Goal: Participate in discussion: Engage in conversation with other users on a specific topic

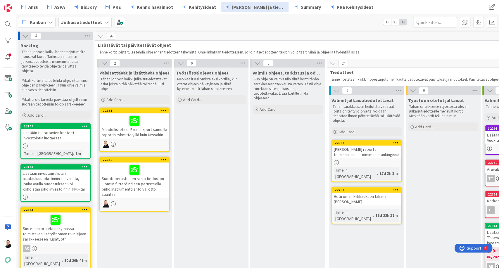
click at [129, 131] on div "Mahdollistetaan Excel export samoilla raportin ryhmittelyillä kuin UI:ssakin" at bounding box center [134, 125] width 69 height 25
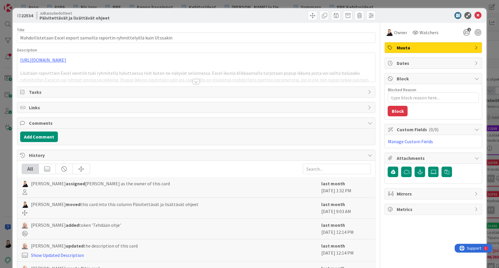
type textarea "x"
click at [193, 80] on div at bounding box center [196, 81] width 6 height 5
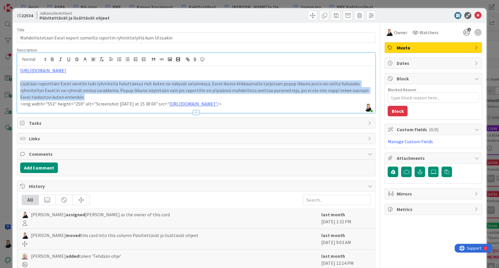
drag, startPoint x: 93, startPoint y: 99, endPoint x: 19, endPoint y: 81, distance: 76.5
click at [19, 81] on div "[URL][DOMAIN_NAME] Lisätään raporttien Excel vientiin tuki ryhmitellä haluttaes…" at bounding box center [196, 89] width 358 height 47
copy p "Lisätään raporttien Excel vientiin tuki ryhmitellä haluttaessa rivit kuten ne n…"
